Goal: Information Seeking & Learning: Learn about a topic

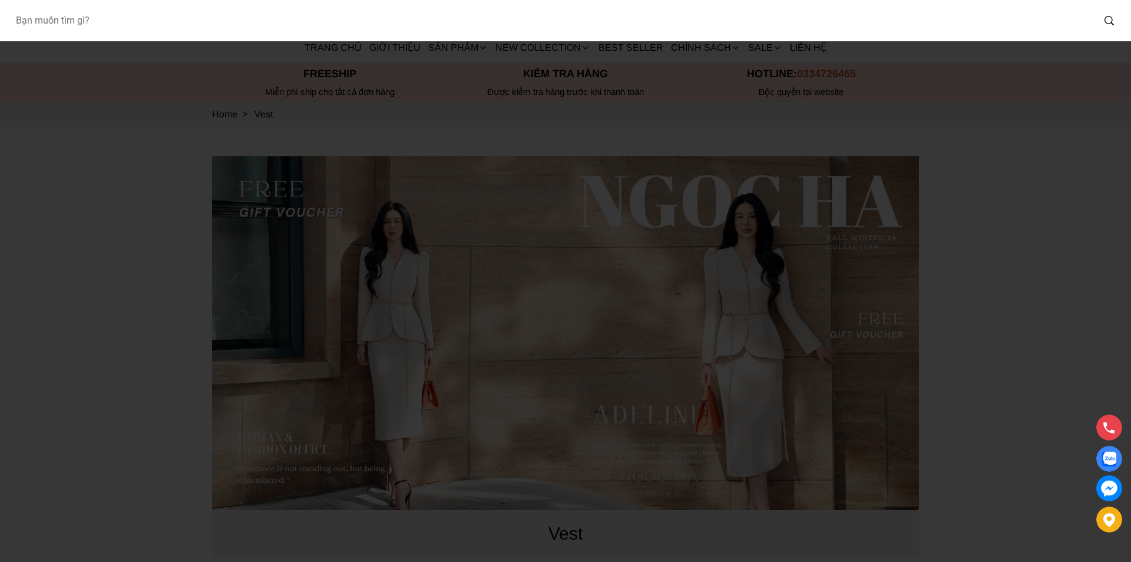
click at [153, 28] on input "Input search Bạn muốn tìm gì?" at bounding box center [550, 20] width 1088 height 27
type input "D1012"
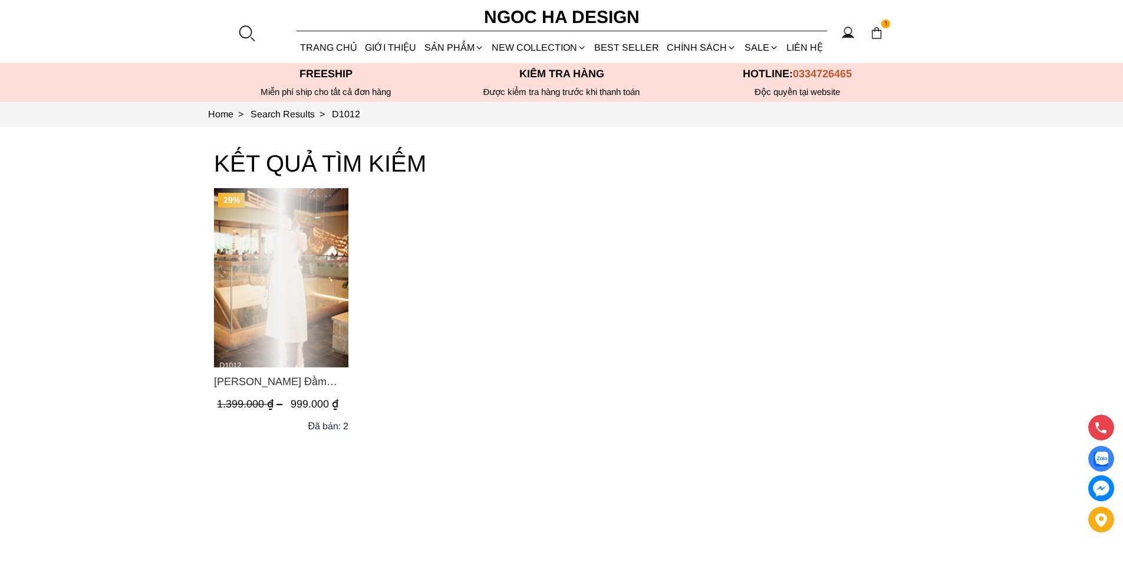
click at [279, 312] on div "Product image - Catherine Dress_ Đầm Ren Đính Hoa Túi Màu Kem D1012" at bounding box center [281, 277] width 134 height 179
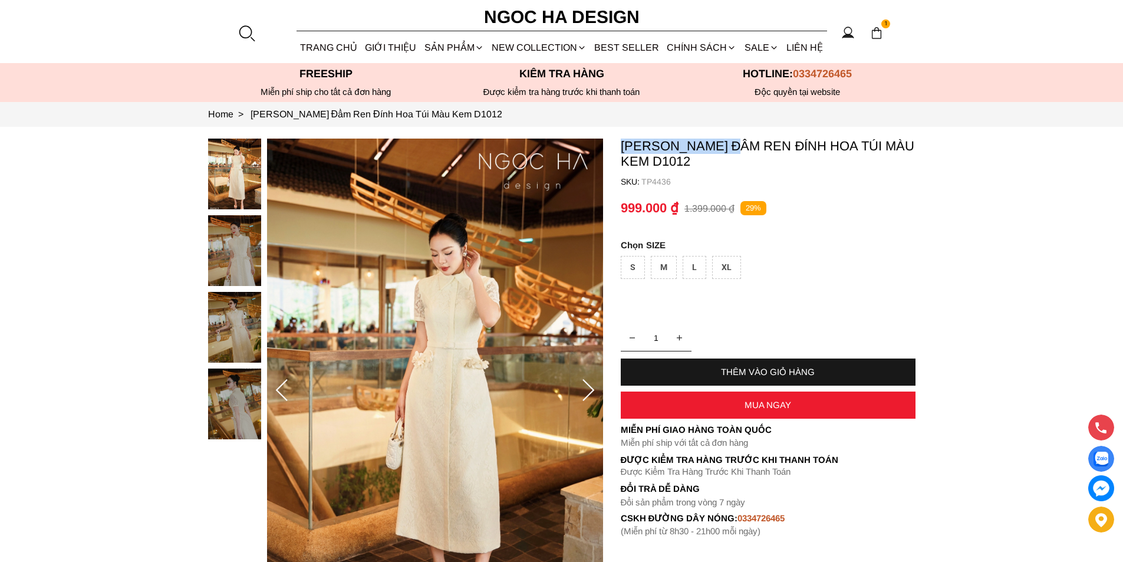
copy p "Catherine Dress"
drag, startPoint x: 620, startPoint y: 141, endPoint x: 741, endPoint y: 141, distance: 121.4
click at [741, 141] on p "Catherine Dress_ Đầm Ren Đính Hoa Túi Màu Kem D1012" at bounding box center [768, 153] width 295 height 31
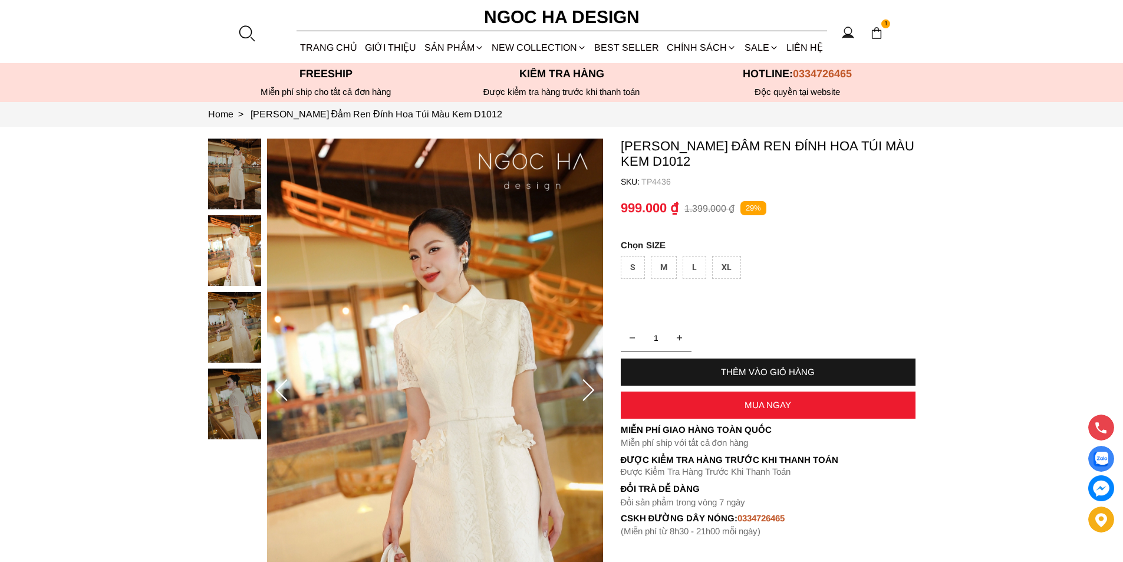
click at [239, 32] on div at bounding box center [246, 33] width 18 height 18
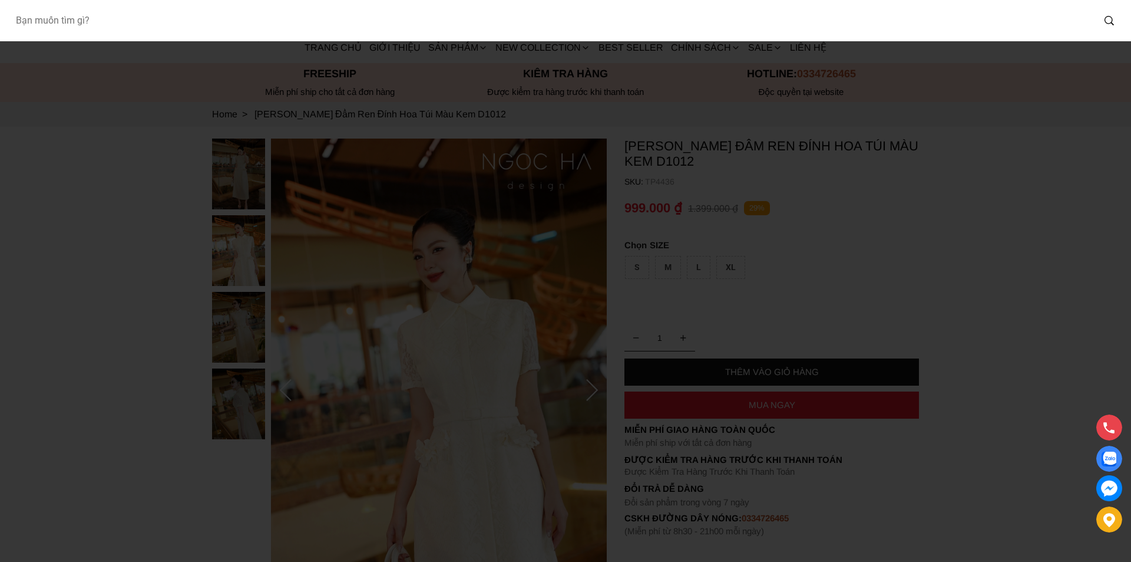
click at [172, 29] on input "Input search Bạn muốn tìm gì?" at bounding box center [550, 20] width 1088 height 27
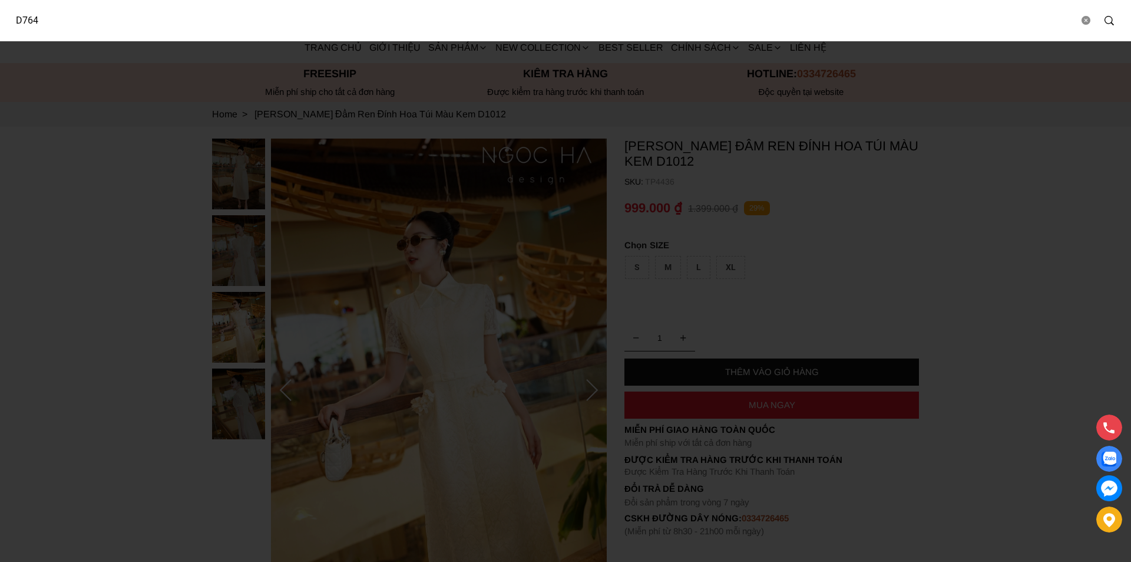
type input "D764"
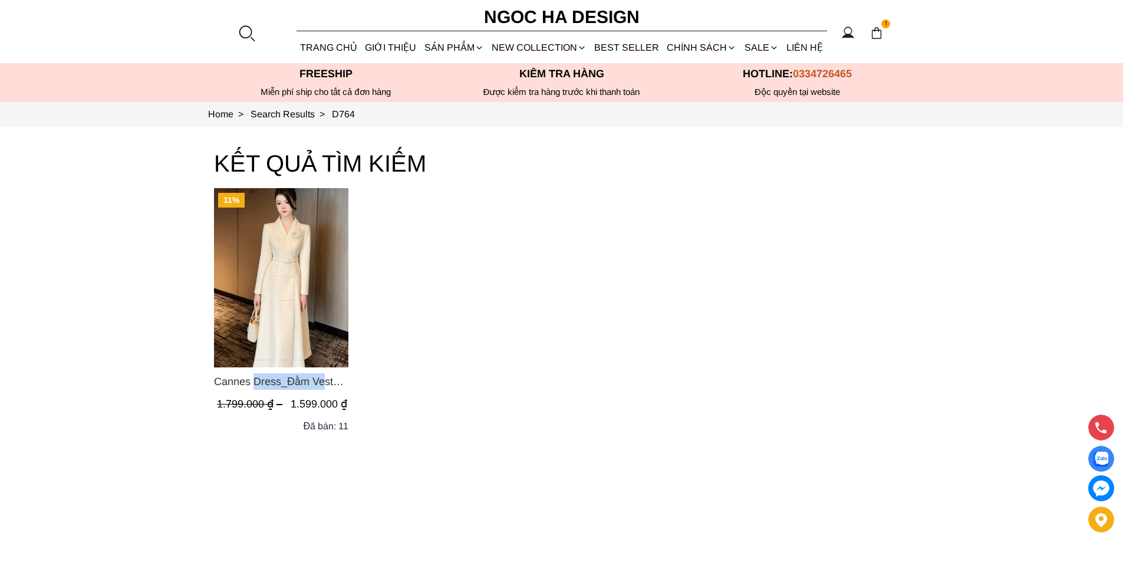
copy span "Cannes Dress"
drag, startPoint x: 204, startPoint y: 385, endPoint x: 279, endPoint y: 392, distance: 75.2
click at [282, 386] on section "KẾT QUẢ TÌM KIẾM 11% Cannes Dress_Đầm Vest Tay Dài Đính Hoa Màu Kem D764 1.799.…" at bounding box center [561, 368] width 1123 height 483
click at [311, 278] on img "Product image - Cannes Dress_Đầm Vest Tay Dài Đính Hoa Màu Kem D764" at bounding box center [281, 277] width 134 height 179
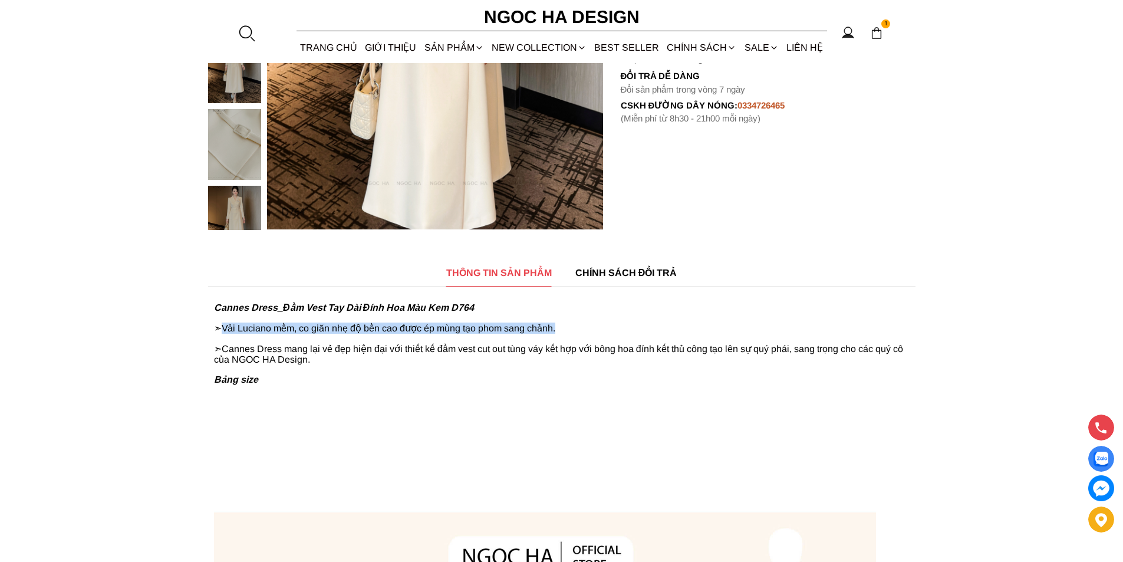
copy p "Vải Luciano mềm, co giãn nhẹ độ bền cao được ép mùng tạo phom sang chảnh."
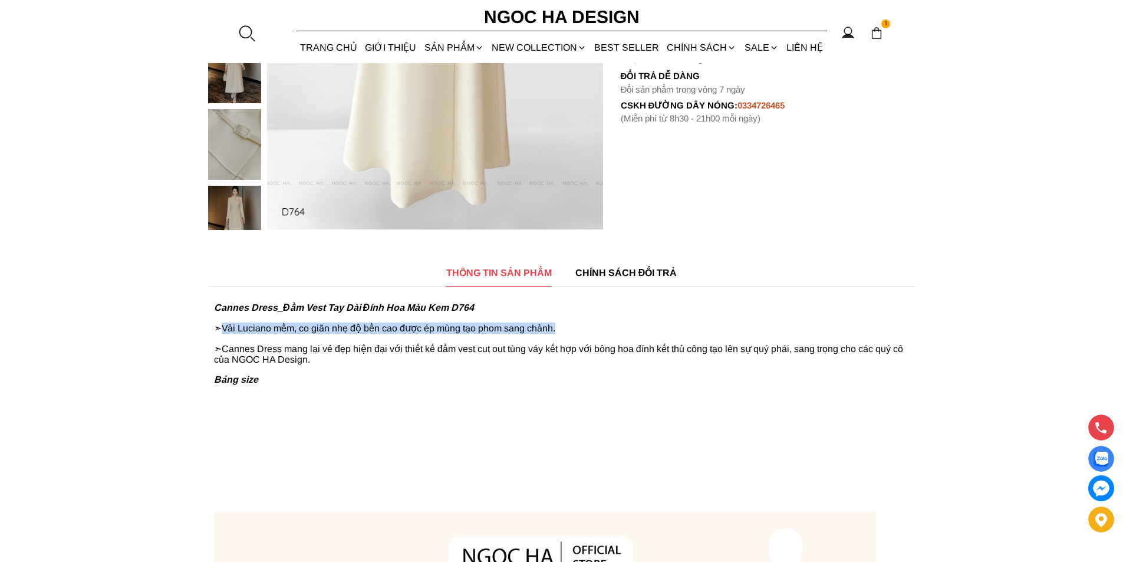
drag, startPoint x: 222, startPoint y: 328, endPoint x: 564, endPoint y: 325, distance: 342.4
click at [564, 325] on p "➣Vải Luciano mềm, co giãn nhẹ độ bền cao được ép mùng tạo phom sang chảnh." at bounding box center [561, 327] width 695 height 11
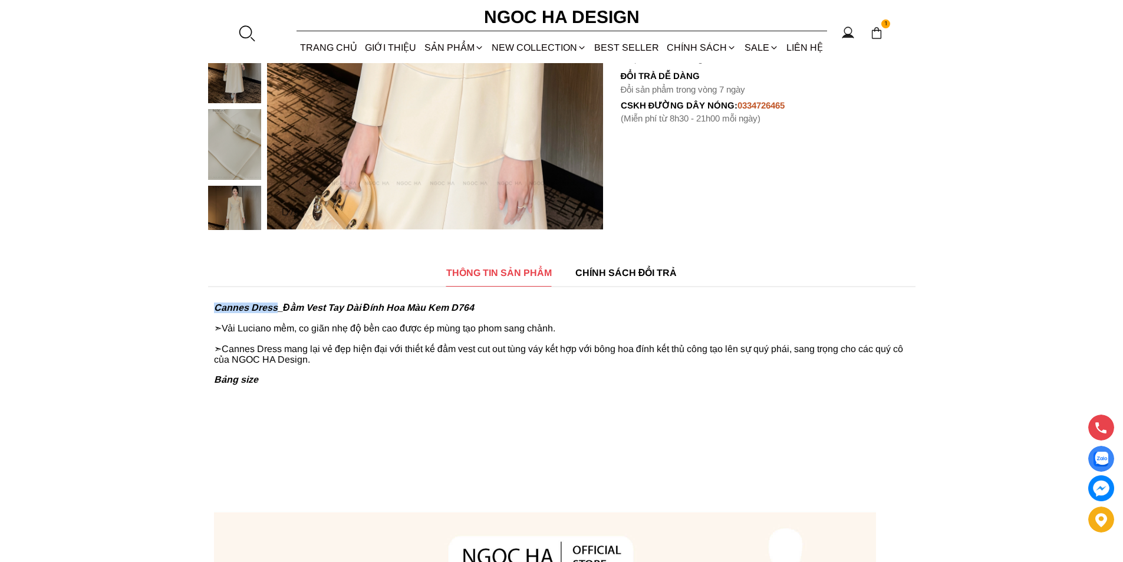
drag, startPoint x: 276, startPoint y: 309, endPoint x: 216, endPoint y: 310, distance: 60.1
click at [216, 310] on strong "Cannes Dress_Đầm Vest Tay Dài Đính Hoa Màu Kem D764" at bounding box center [344, 307] width 260 height 10
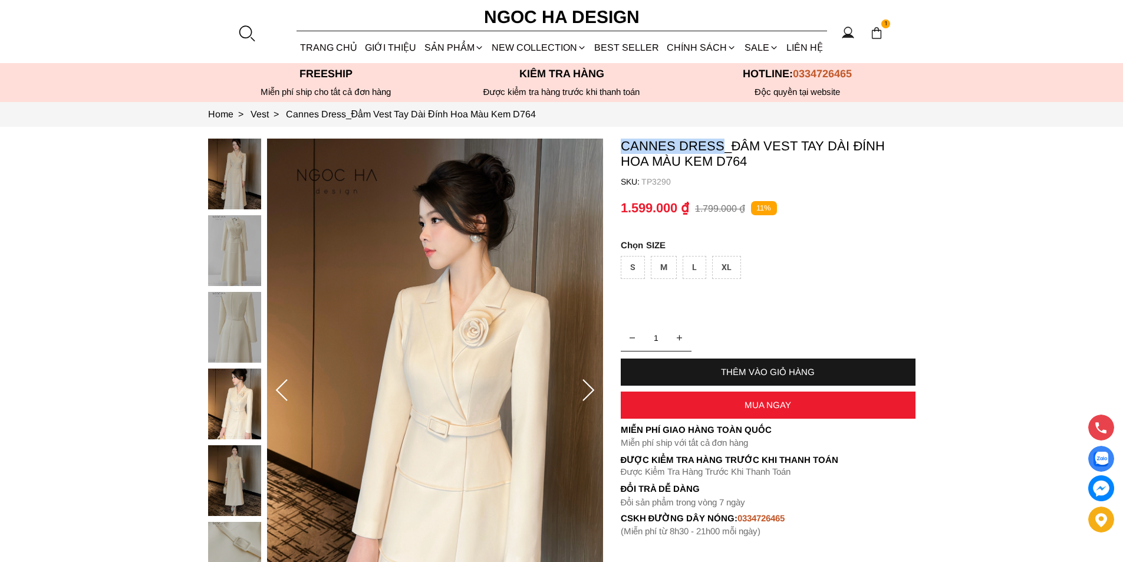
copy p "Cannes Dress"
drag, startPoint x: 619, startPoint y: 141, endPoint x: 633, endPoint y: 187, distance: 47.5
click at [718, 145] on section "Cannes Dress_Đầm Vest Tay Dài Đính Hoa Màu Kem D764 SKU: TP3290 1 THÊM VÀO GIỎ …" at bounding box center [561, 390] width 1123 height 527
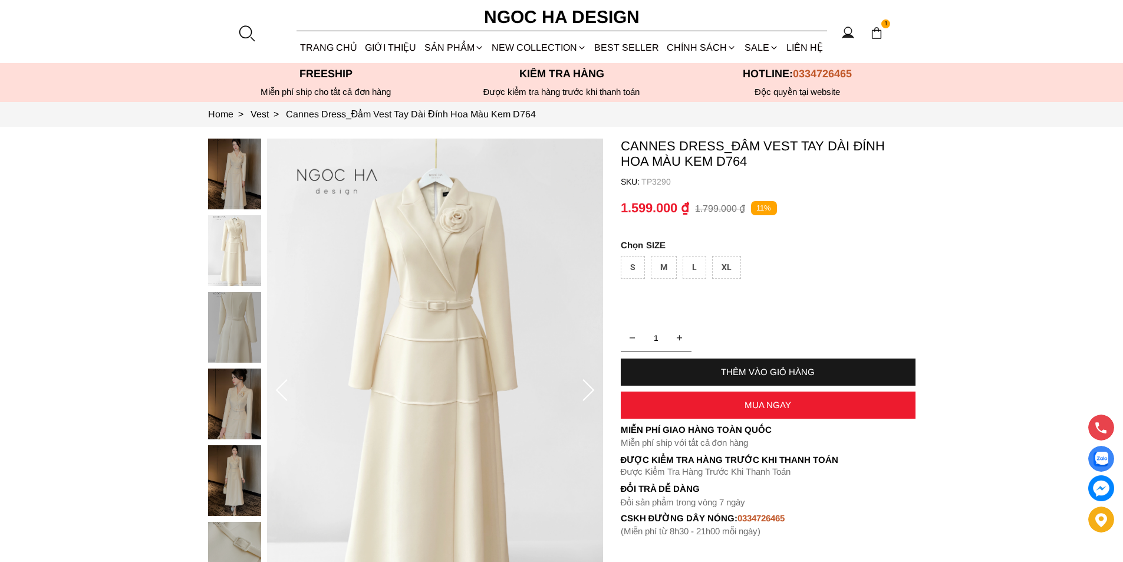
click at [242, 33] on div at bounding box center [246, 33] width 18 height 18
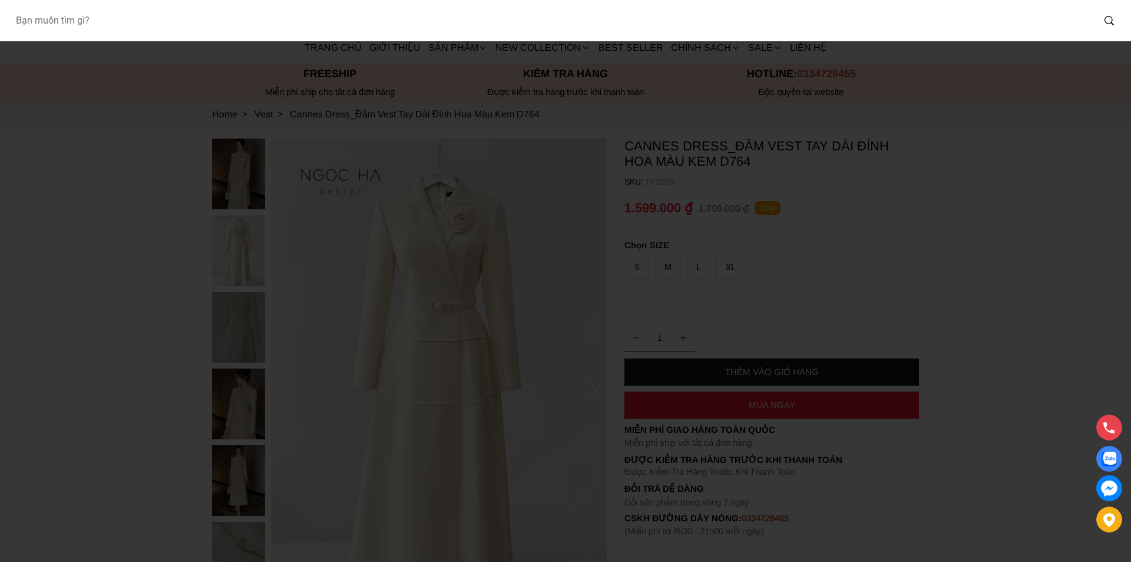
click at [82, 21] on input "Input search Bạn muốn tìm gì?" at bounding box center [550, 20] width 1088 height 27
type input "D1012"
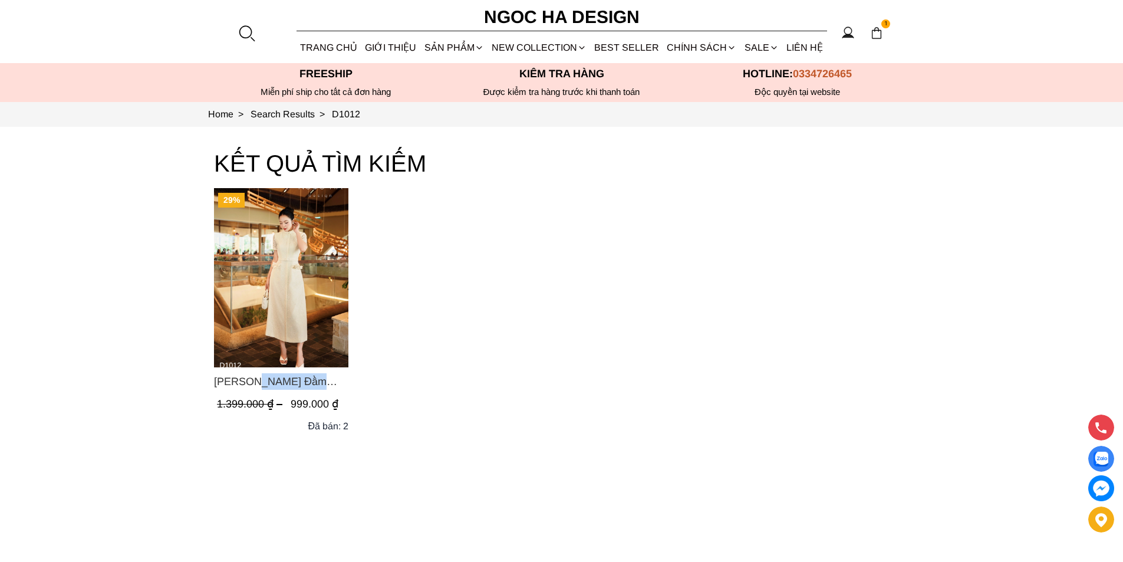
copy span "[PERSON_NAME]"
drag, startPoint x: 209, startPoint y: 374, endPoint x: 291, endPoint y: 381, distance: 82.3
click at [291, 381] on section "KẾT QUẢ TÌM KIẾM 29% Catherine Dress_ Đầm Ren Đính Hoa Túi Màu Kem D1012 1.399.…" at bounding box center [561, 368] width 1123 height 483
click at [249, 35] on div at bounding box center [246, 33] width 18 height 18
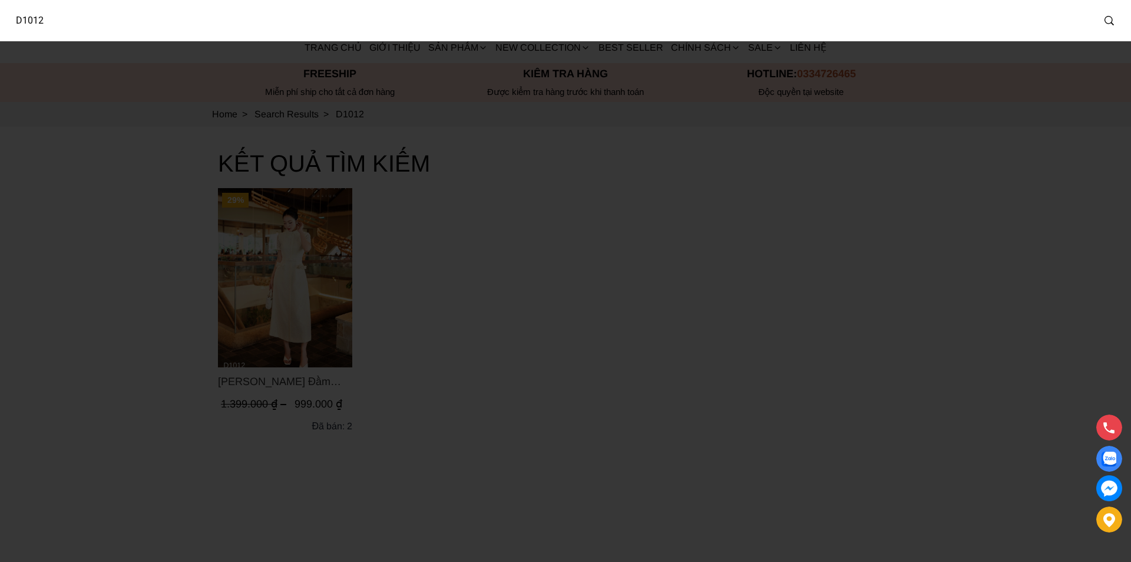
click at [176, 29] on input "D1012" at bounding box center [550, 20] width 1088 height 27
click at [176, 29] on input "D1012" at bounding box center [542, 20] width 1073 height 27
type input "A822"
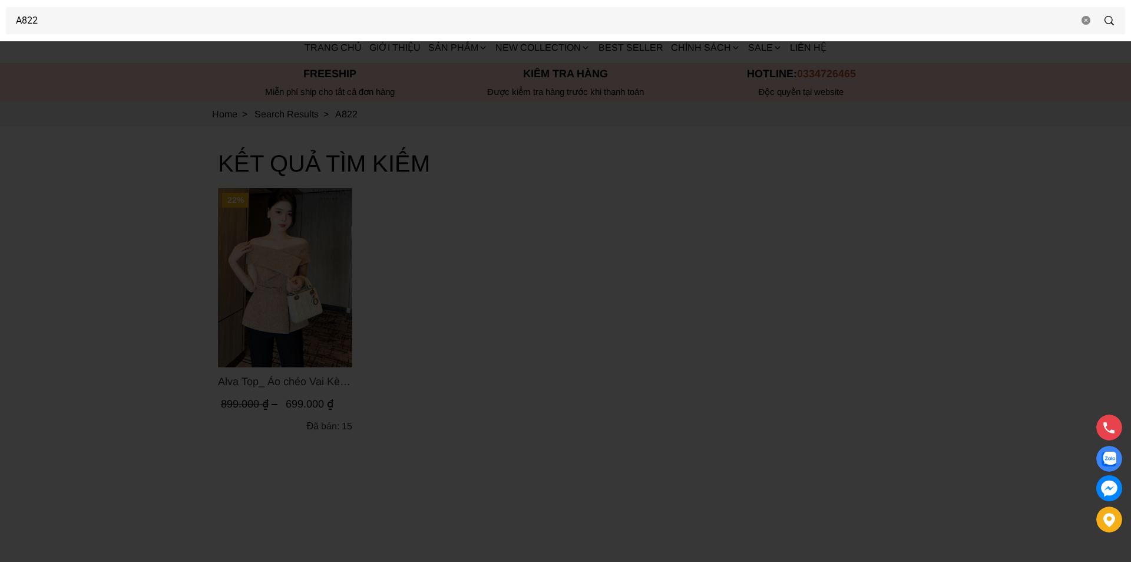
click at [114, 265] on div at bounding box center [565, 281] width 1131 height 562
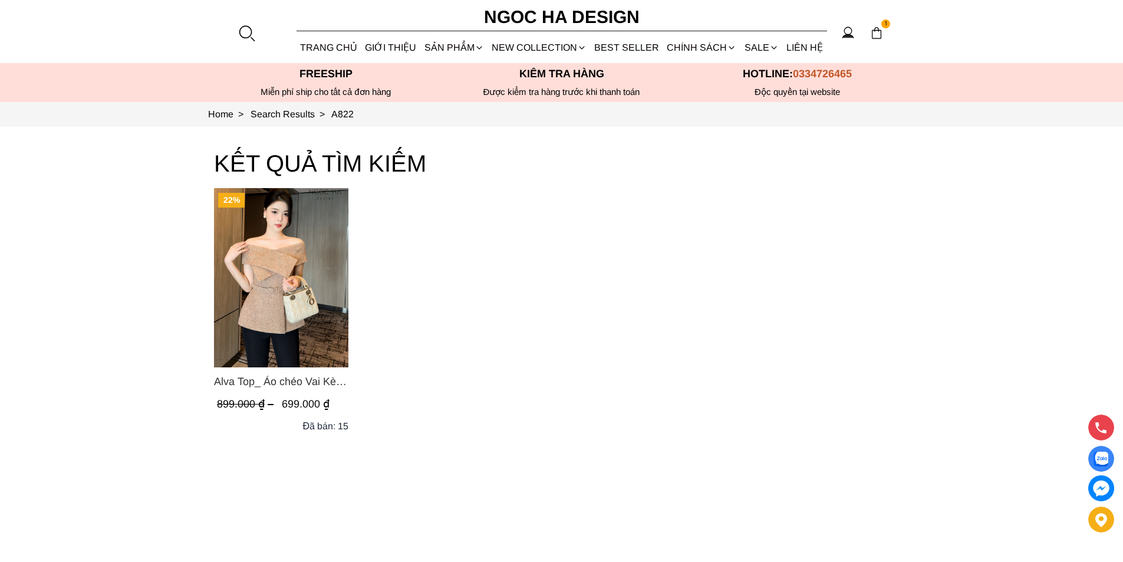
click at [303, 281] on img "Product image - Alva Top_ Áo chéo Vai Kèm Đai Màu Be A822" at bounding box center [281, 277] width 134 height 179
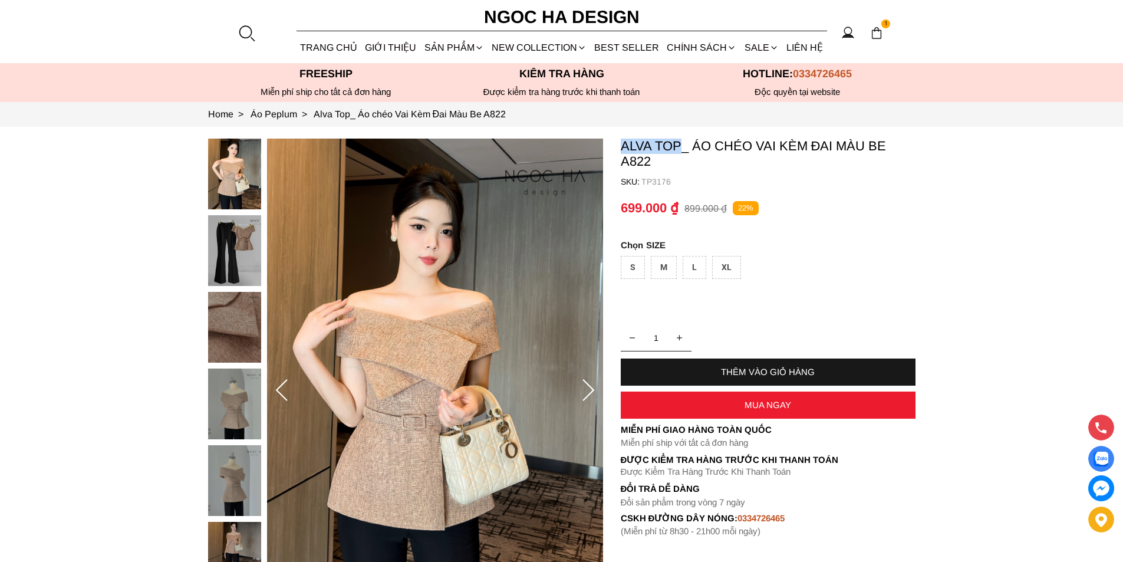
copy p "Alva Top"
drag, startPoint x: 616, startPoint y: 146, endPoint x: 677, endPoint y: 150, distance: 60.9
click at [677, 150] on section "Alva Top_ Áo chéo Vai Kèm Đai Màu Be A822 SKU: TP3176 1 THÊM VÀO GIỎ HÀNG Miễn …" at bounding box center [561, 390] width 1123 height 527
